Goal: Check status: Check status

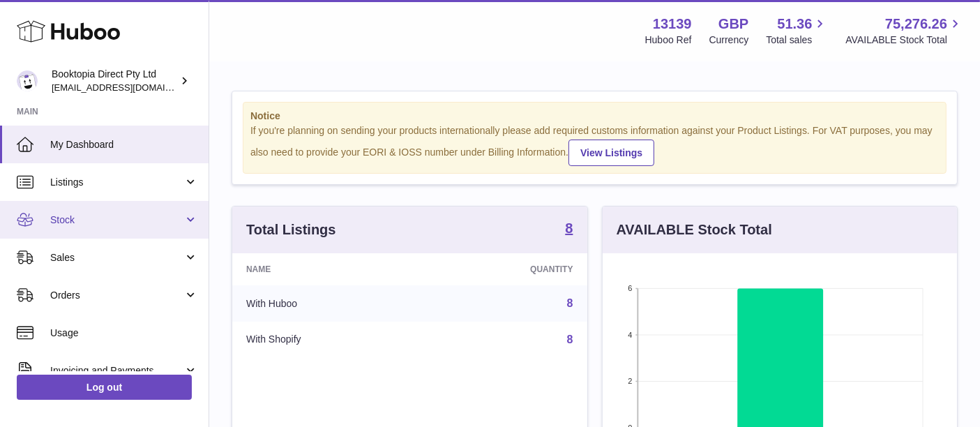
scroll to position [217, 355]
click at [116, 220] on span "Stock" at bounding box center [116, 220] width 133 height 13
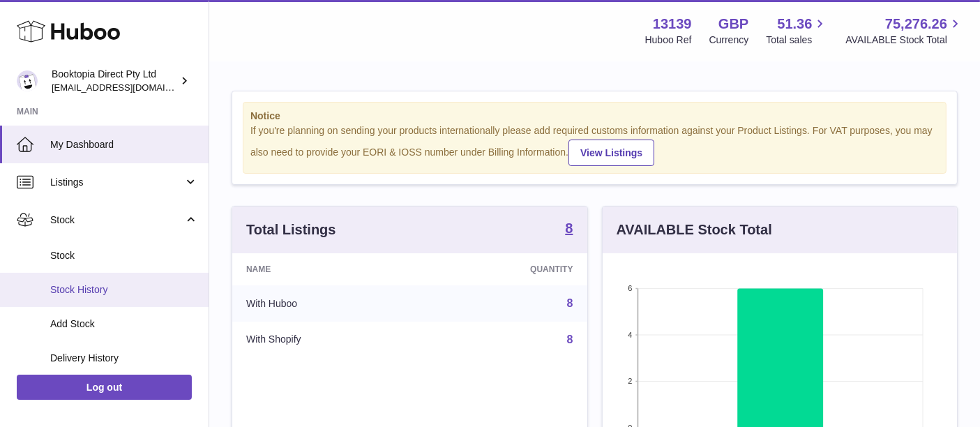
scroll to position [82, 0]
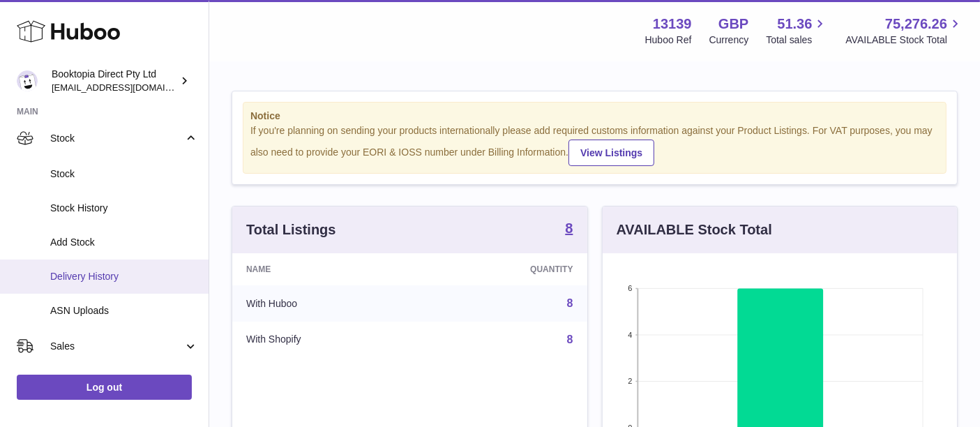
click at [126, 287] on link "Delivery History" at bounding box center [104, 277] width 209 height 34
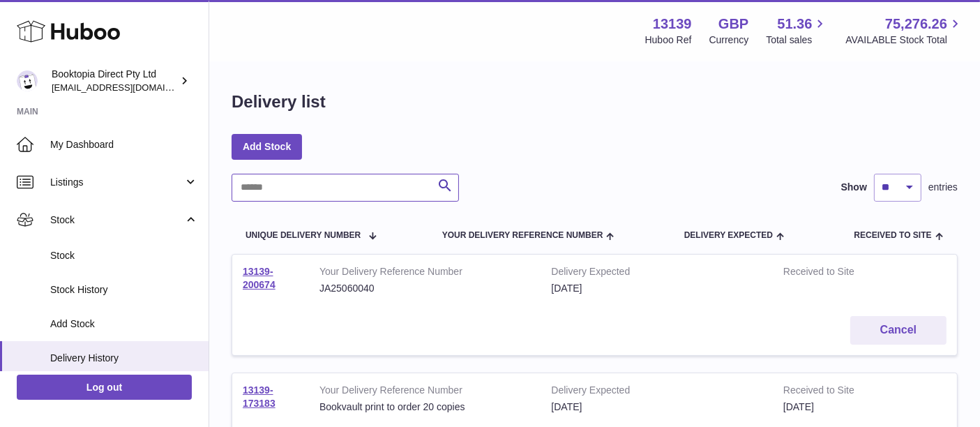
click at [292, 192] on input "text" at bounding box center [345, 188] width 227 height 28
paste input "**********"
type input "**********"
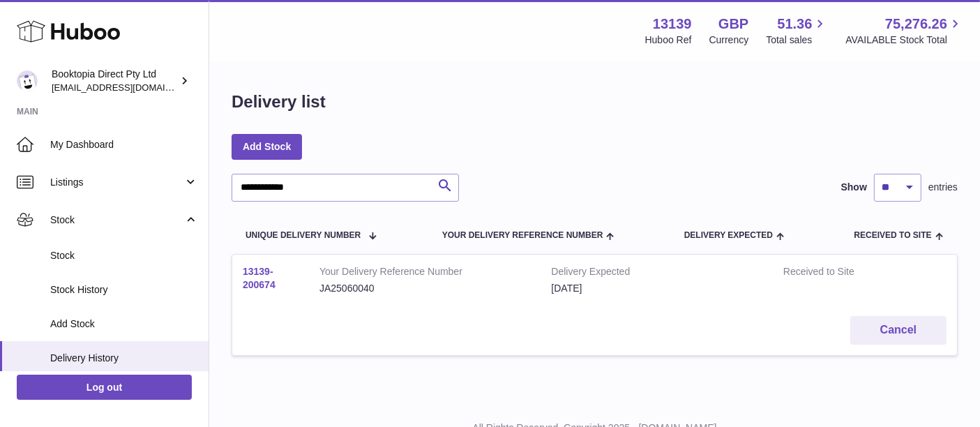
click at [273, 287] on link "13139-200674" at bounding box center [259, 278] width 33 height 24
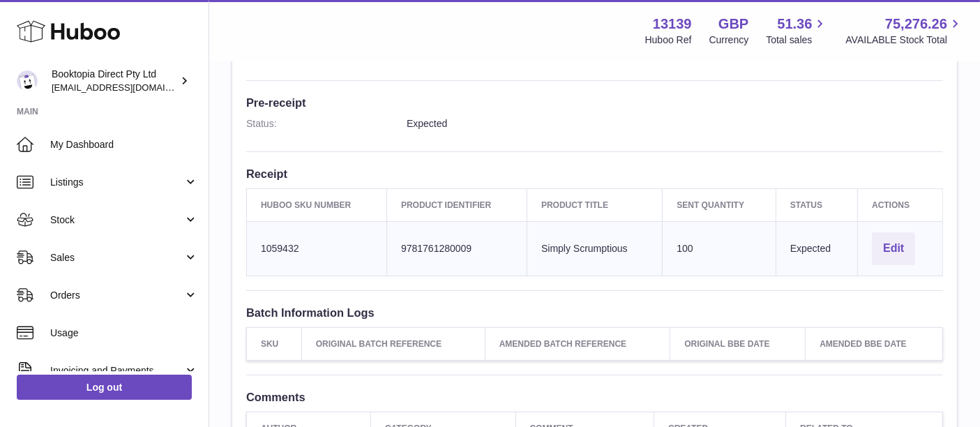
scroll to position [350, 0]
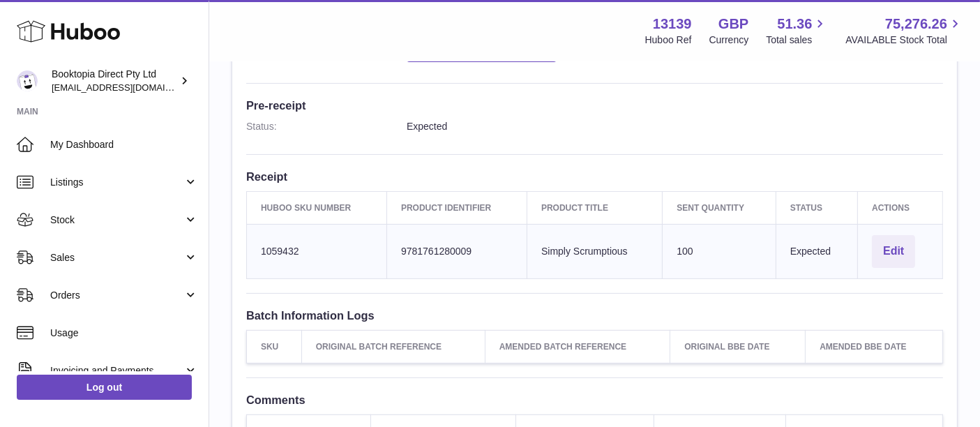
click at [268, 248] on td "Huboo SKU Number 1059432" at bounding box center [317, 251] width 140 height 54
copy td "1059432"
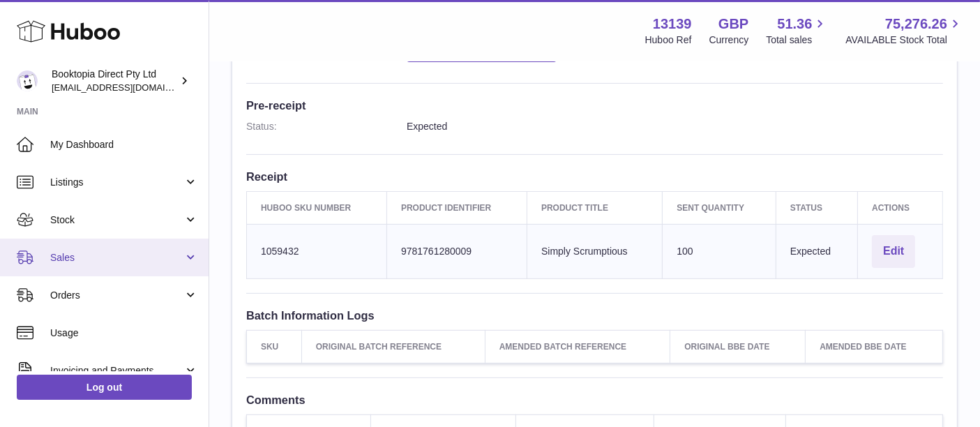
click at [107, 252] on span "Sales" at bounding box center [116, 257] width 133 height 13
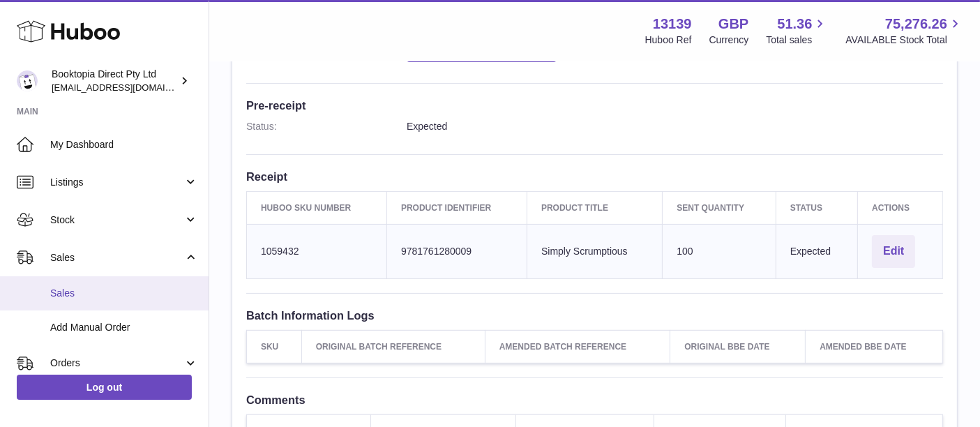
click at [105, 300] on link "Sales" at bounding box center [104, 293] width 209 height 34
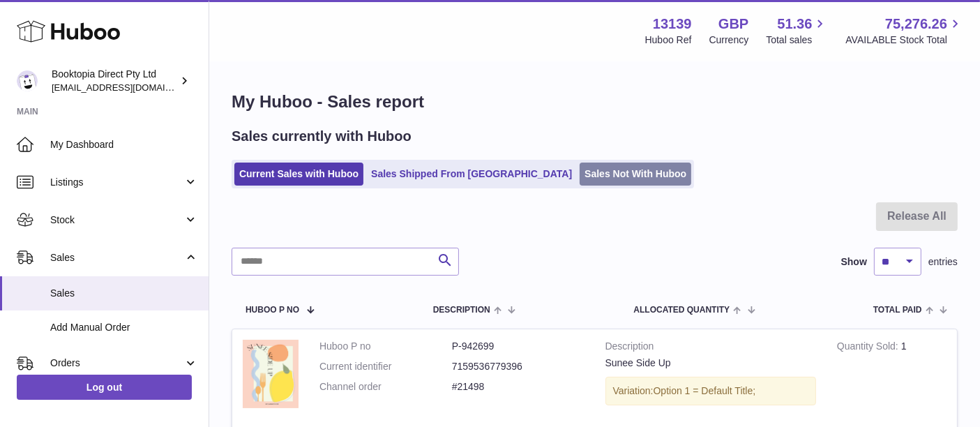
click at [580, 178] on link "Sales Not With Huboo" at bounding box center [636, 174] width 112 height 23
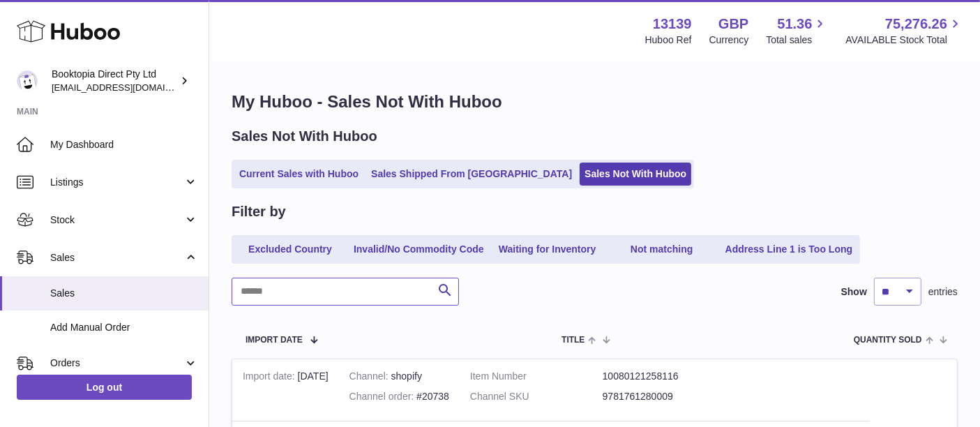
click at [318, 283] on input "text" at bounding box center [345, 292] width 227 height 28
paste input "*******"
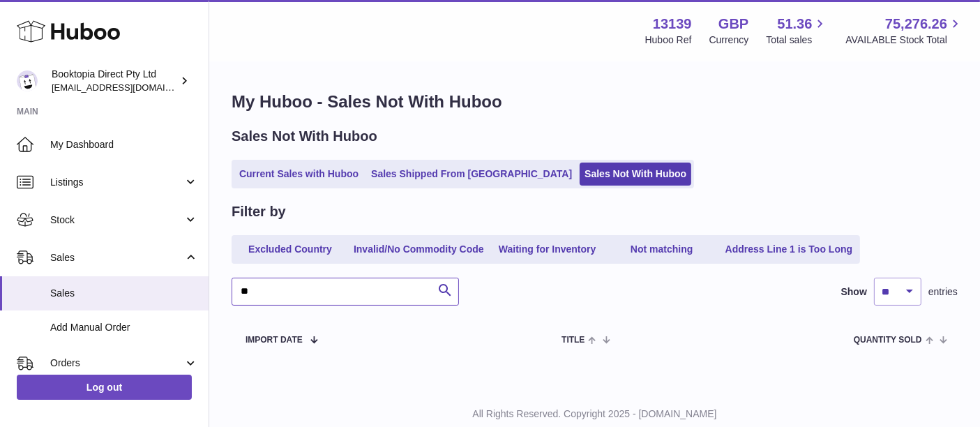
type input "*"
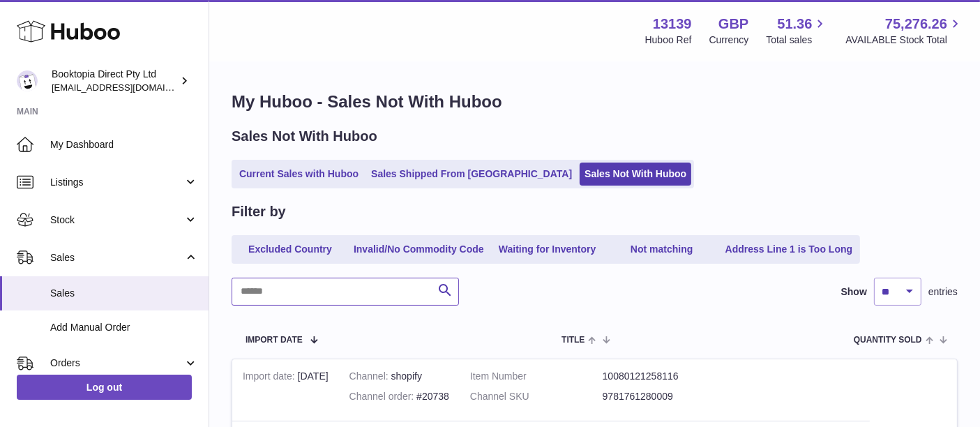
click at [289, 294] on input "text" at bounding box center [345, 292] width 227 height 28
paste input "**********"
type input "**********"
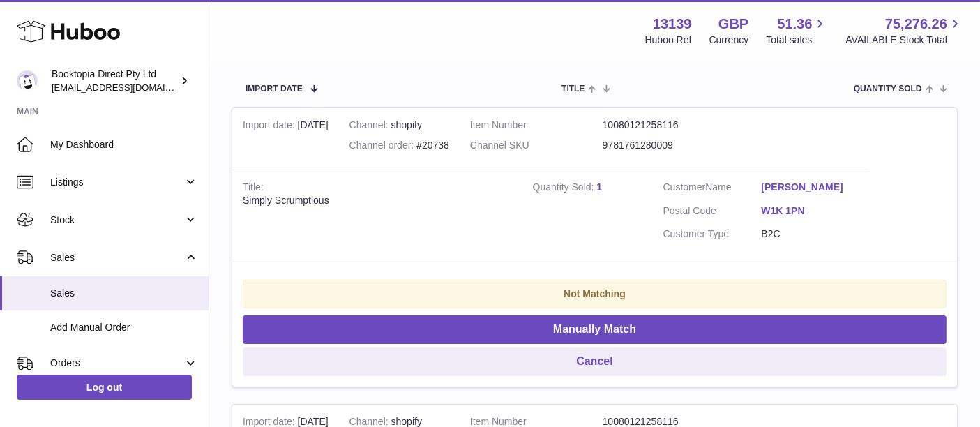
scroll to position [252, 0]
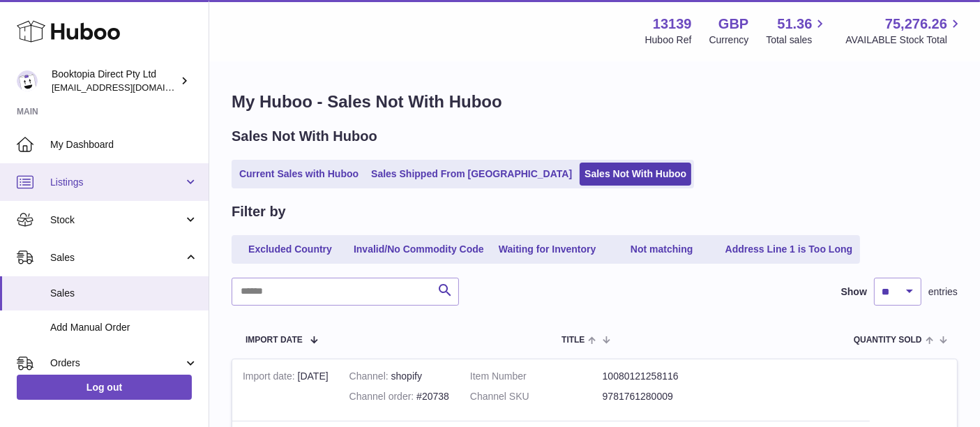
click at [124, 180] on span "Listings" at bounding box center [116, 182] width 133 height 13
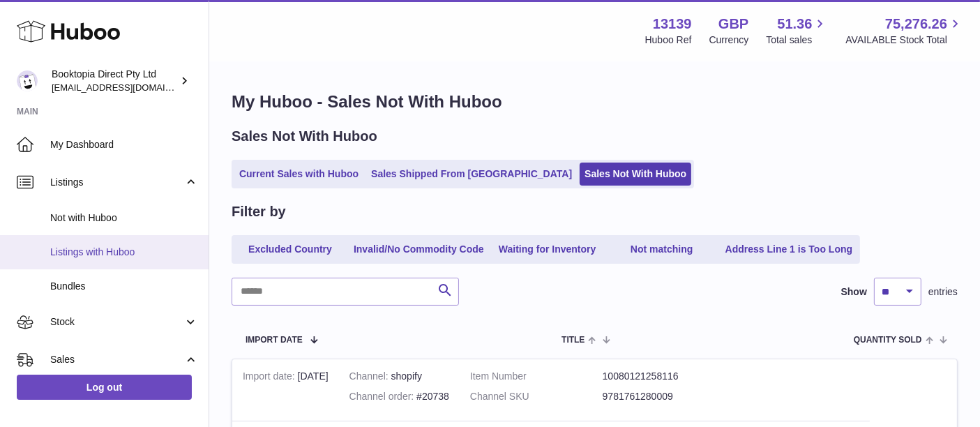
click at [131, 258] on span "Listings with Huboo" at bounding box center [124, 252] width 148 height 13
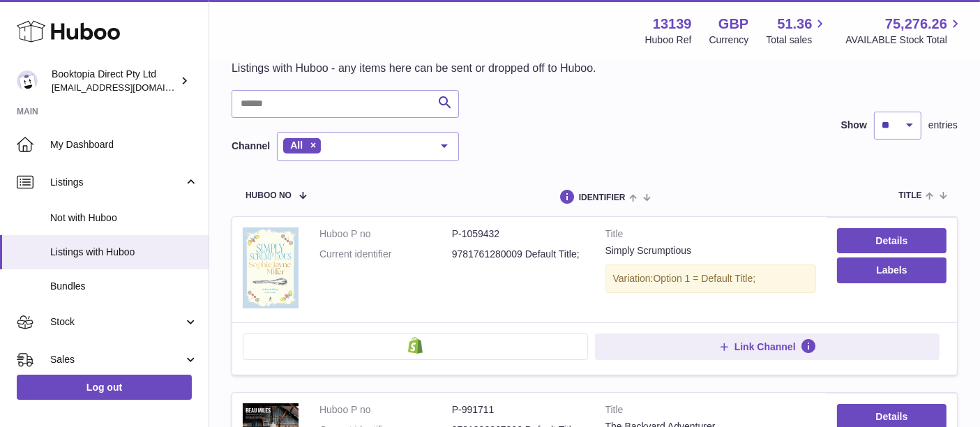
scroll to position [60, 0]
drag, startPoint x: 522, startPoint y: 250, endPoint x: 441, endPoint y: 251, distance: 81.0
click at [441, 251] on dl "Huboo P no P-1059432 Current identifier 9781761280009 Default Title;" at bounding box center [452, 247] width 265 height 40
copy dl "9781761280009"
